Goal: Find contact information: Find contact information

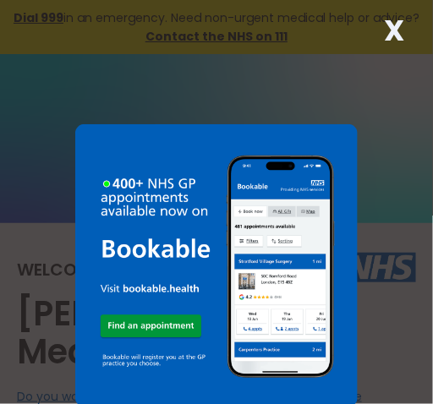
click at [394, 30] on strong "X" at bounding box center [394, 30] width 20 height 41
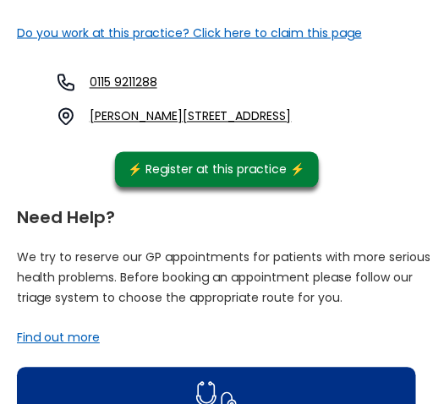
scroll to position [380, 0]
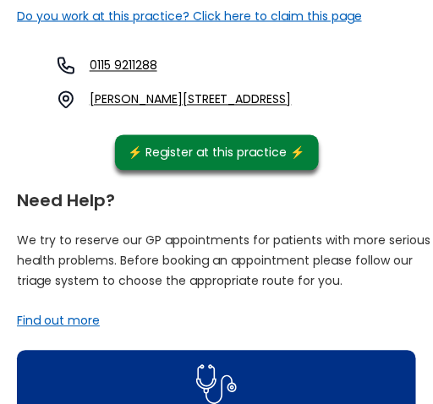
drag, startPoint x: 260, startPoint y: 76, endPoint x: 302, endPoint y: 85, distance: 42.4
click at [269, 77] on div "0115 9211288 Clifton Cornerstone, Southchurch Drive, Clifton, Nottingham, Notti…" at bounding box center [158, 83] width 266 height 54
